Goal: Task Accomplishment & Management: Manage account settings

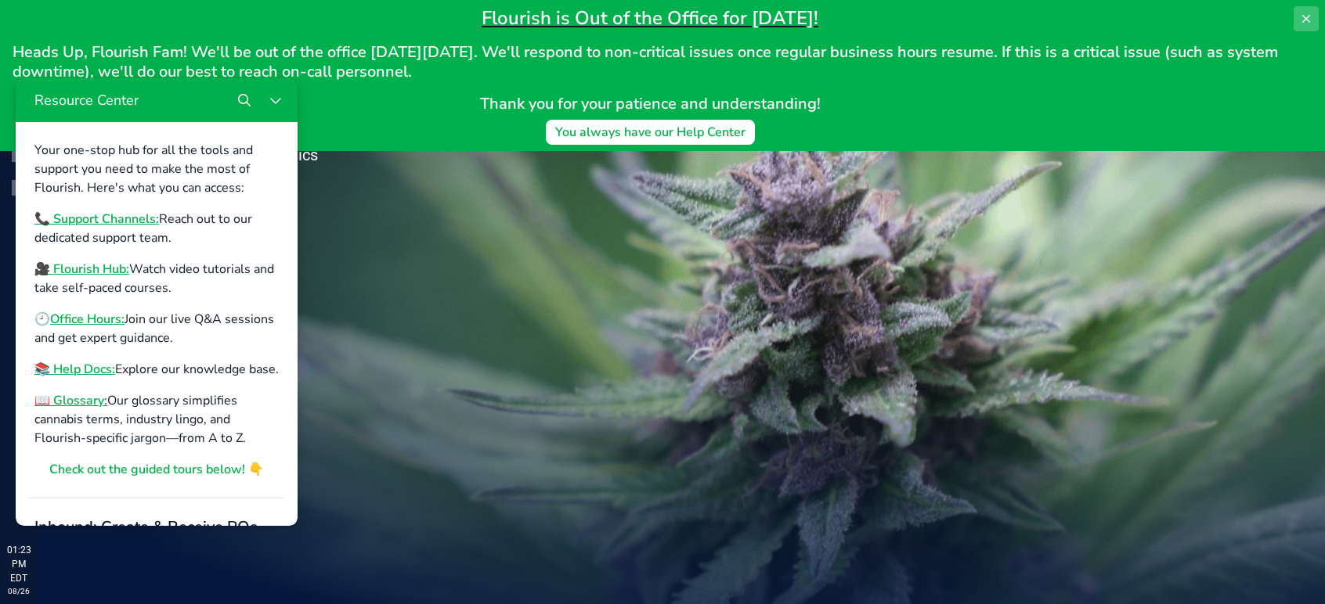
click at [1294, 16] on button at bounding box center [1305, 18] width 25 height 25
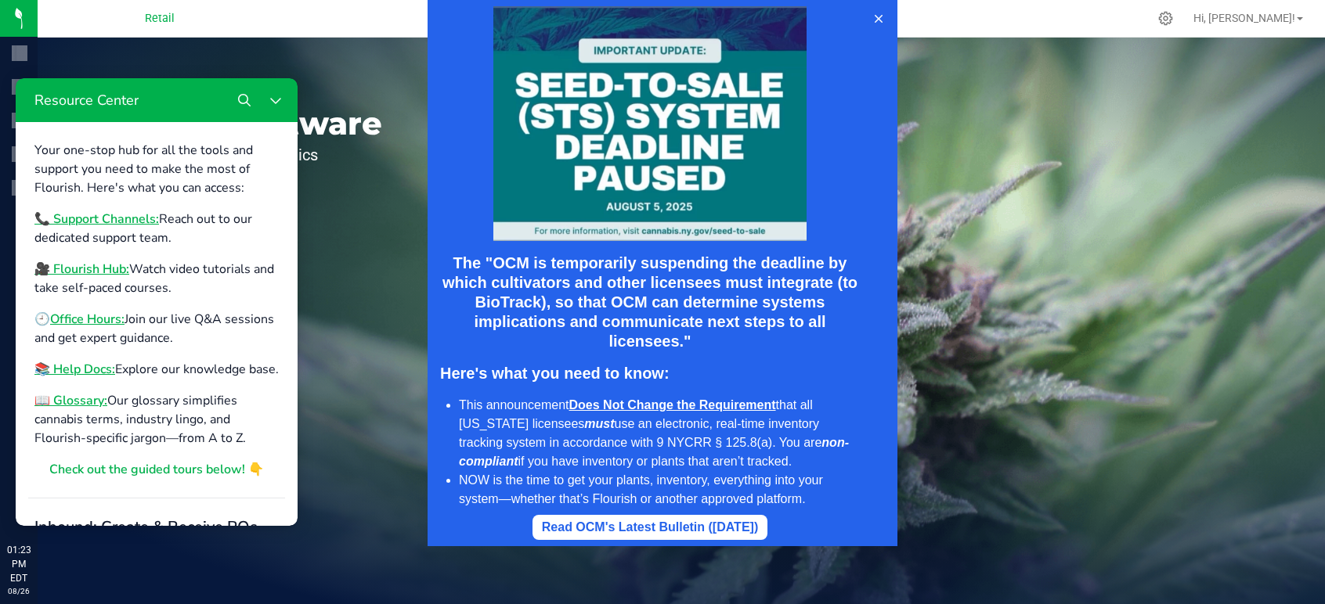
click at [1284, 13] on div at bounding box center [662, 273] width 1325 height 546
click at [875, 14] on icon at bounding box center [878, 19] width 13 height 13
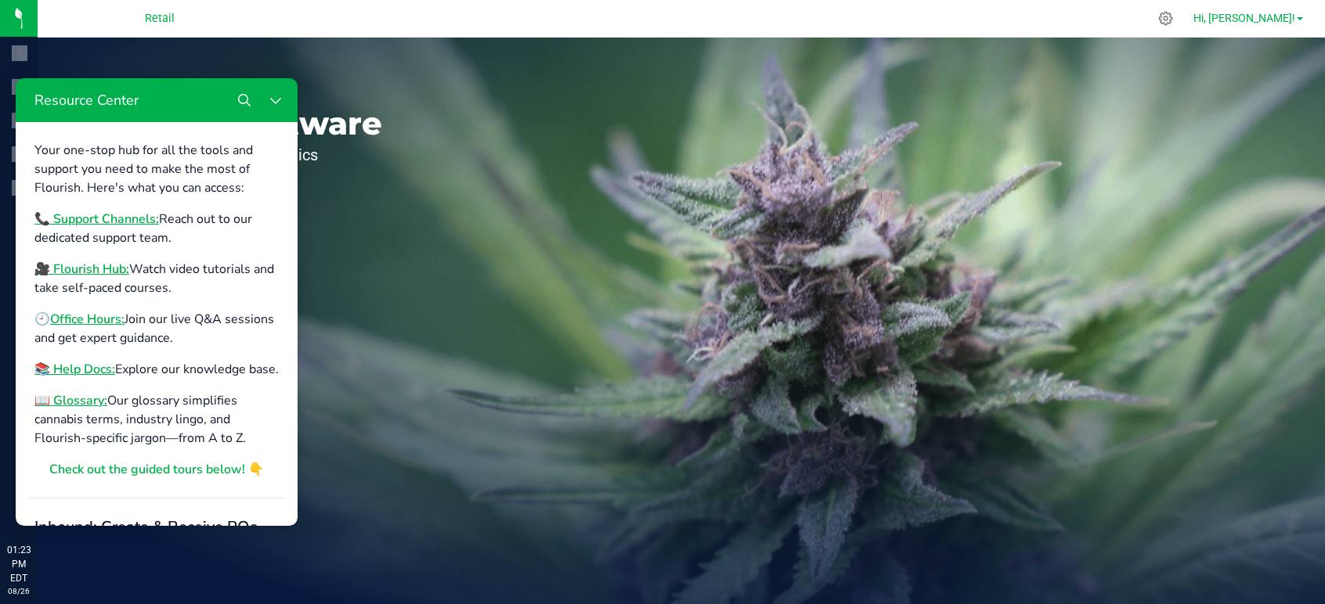
click at [1247, 13] on span "Hi, [PERSON_NAME]!" at bounding box center [1244, 18] width 102 height 13
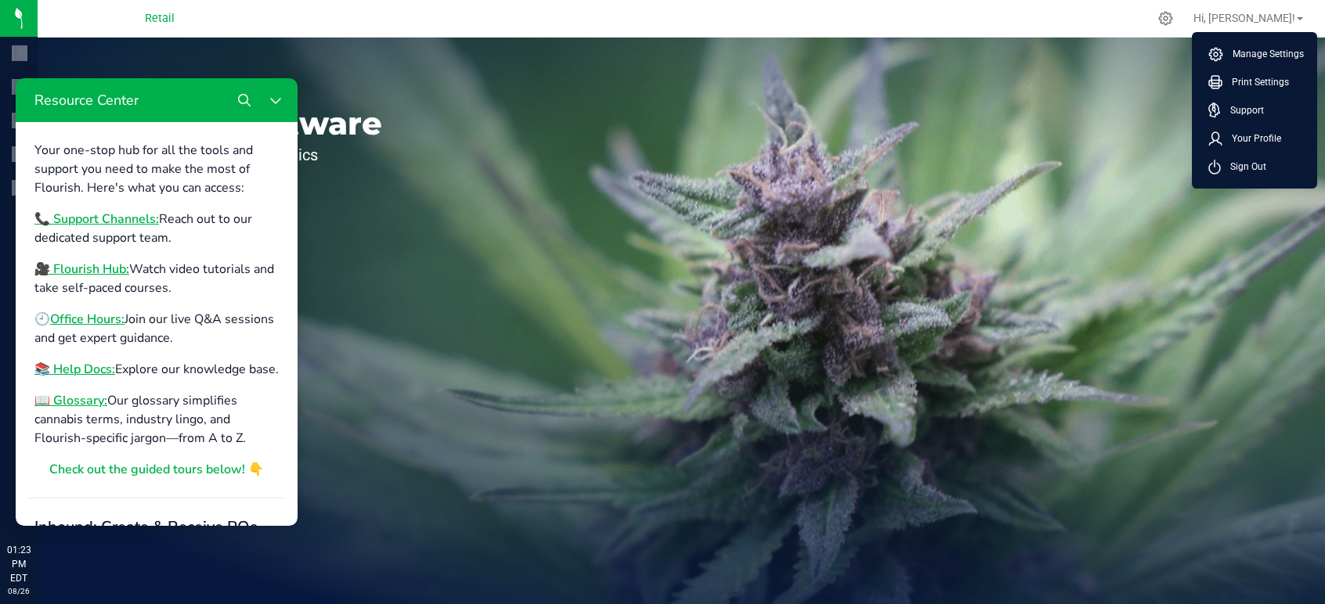
click at [1234, 175] on li "Sign Out" at bounding box center [1253, 167] width 117 height 28
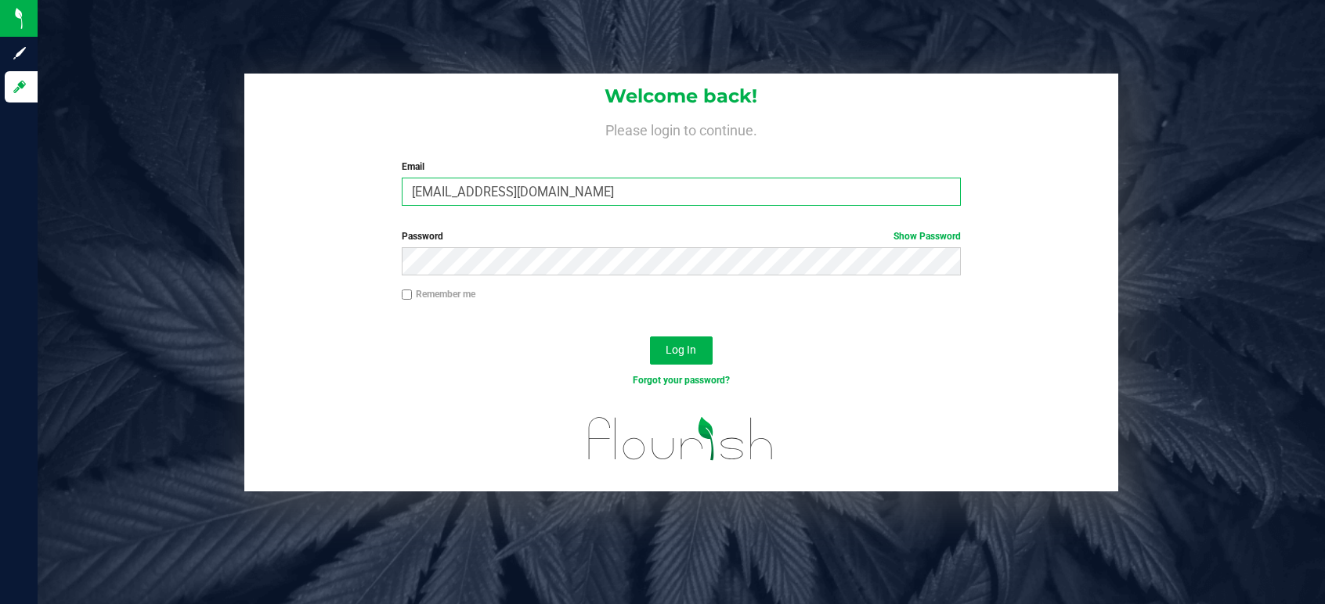
drag, startPoint x: 726, startPoint y: 195, endPoint x: 247, endPoint y: 252, distance: 481.8
click at [256, 252] on form "Welcome back! Please login to continue. Email [EMAIL_ADDRESS][DOMAIN_NAME] Requ…" at bounding box center [681, 283] width 850 height 419
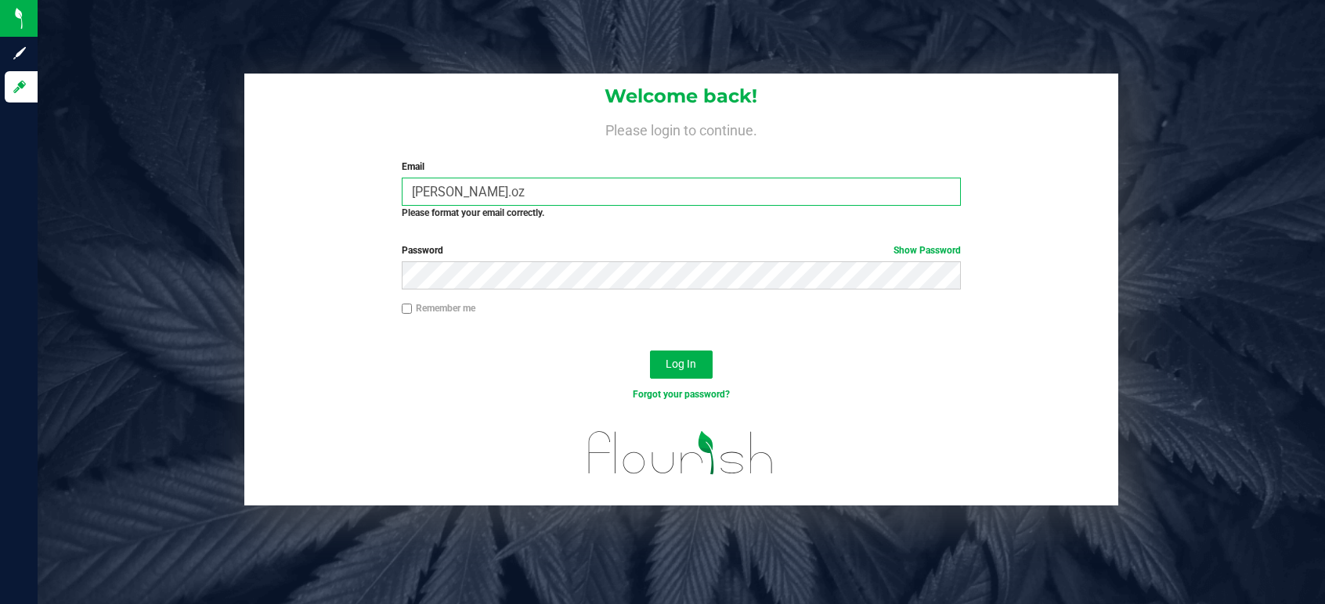
click at [619, 191] on input "[PERSON_NAME].oz" at bounding box center [681, 192] width 559 height 28
type input "[PERSON_NAME][EMAIL_ADDRESS][PERSON_NAME][DOMAIN_NAME]"
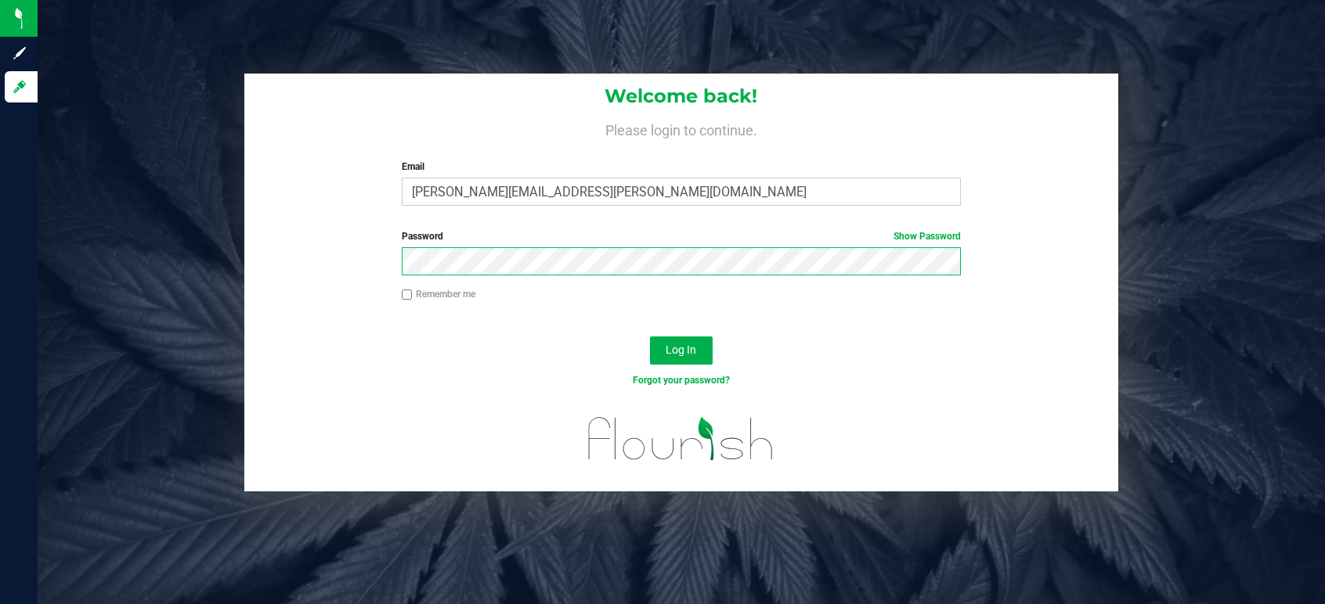
click at [77, 346] on div "Welcome back! Please login to continue. Email [PERSON_NAME][EMAIL_ADDRESS][PERS…" at bounding box center [681, 283] width 1311 height 419
click at [650, 337] on button "Log In" at bounding box center [681, 351] width 63 height 28
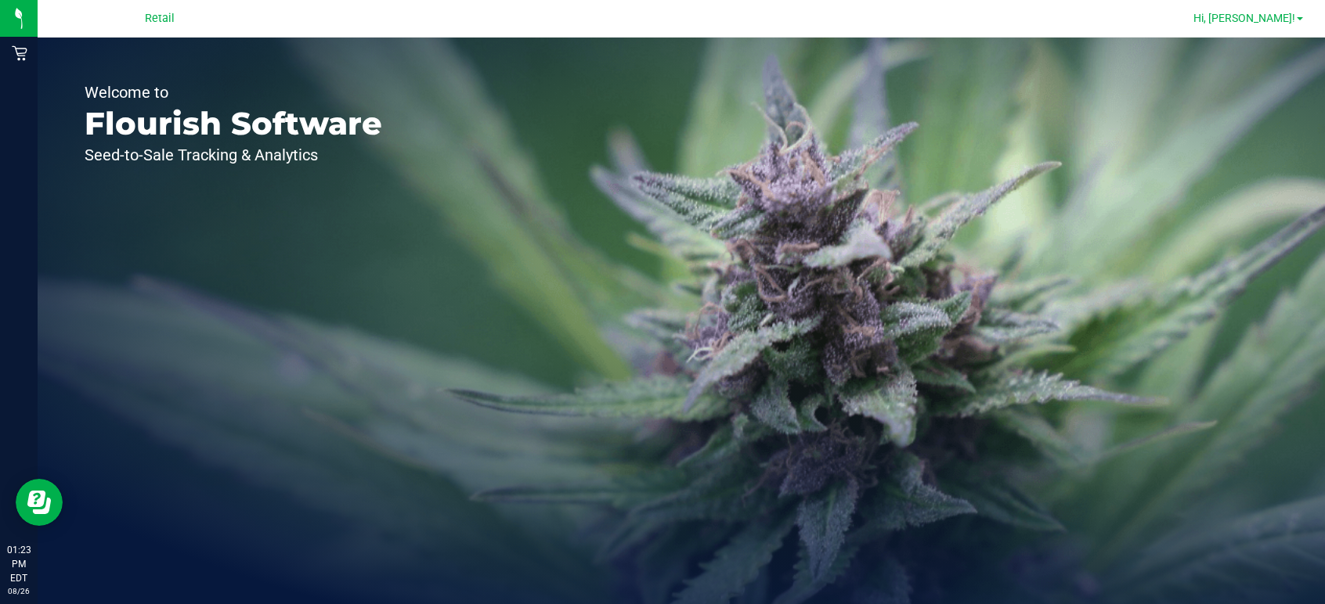
click at [1278, 15] on span "Hi, [PERSON_NAME]!" at bounding box center [1244, 18] width 102 height 13
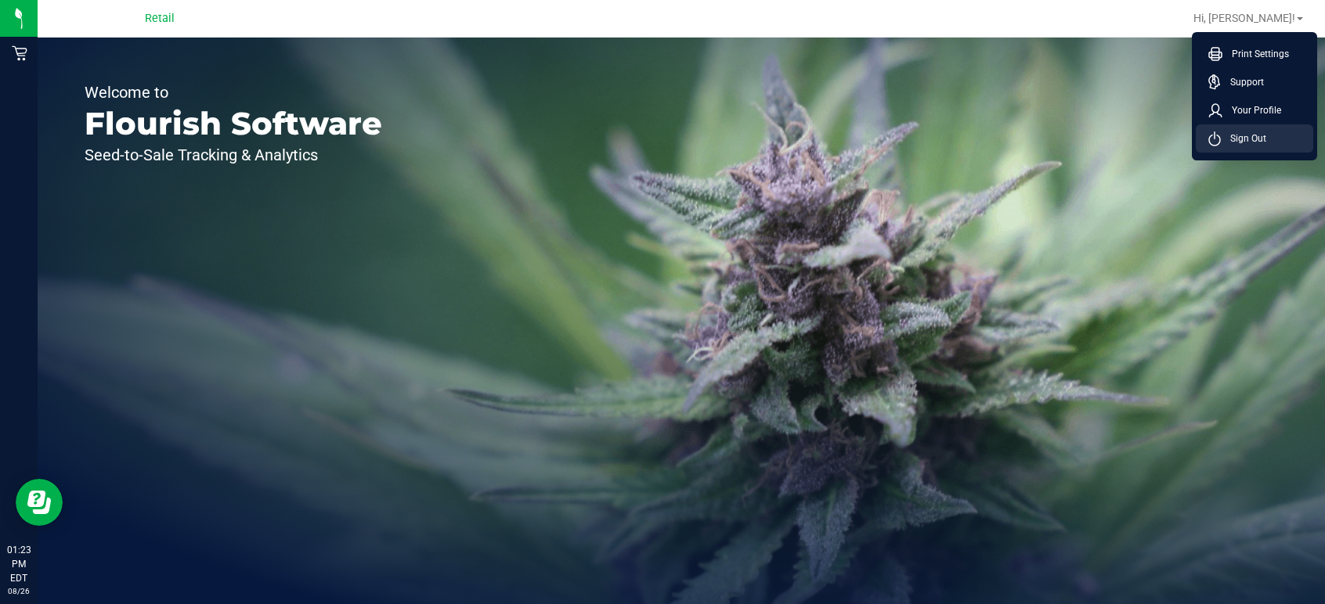
click at [1222, 139] on span "Sign Out" at bounding box center [1243, 139] width 45 height 16
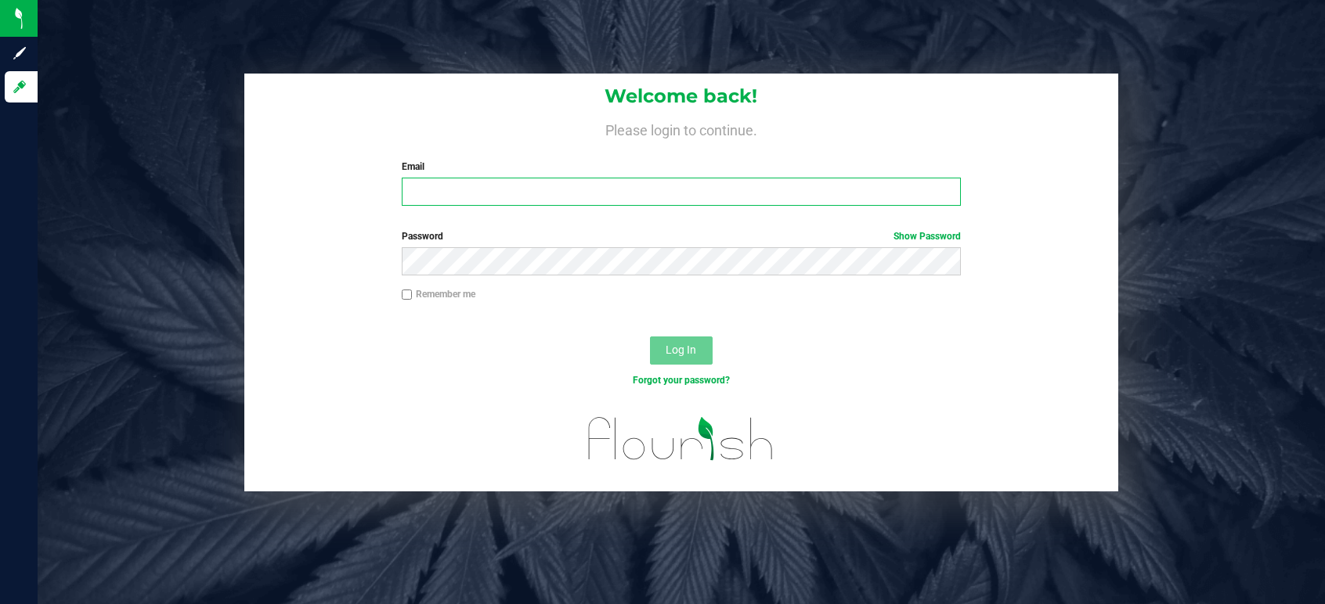
type input "[EMAIL_ADDRESS][DOMAIN_NAME]"
